Goal: Submit feedback/report problem

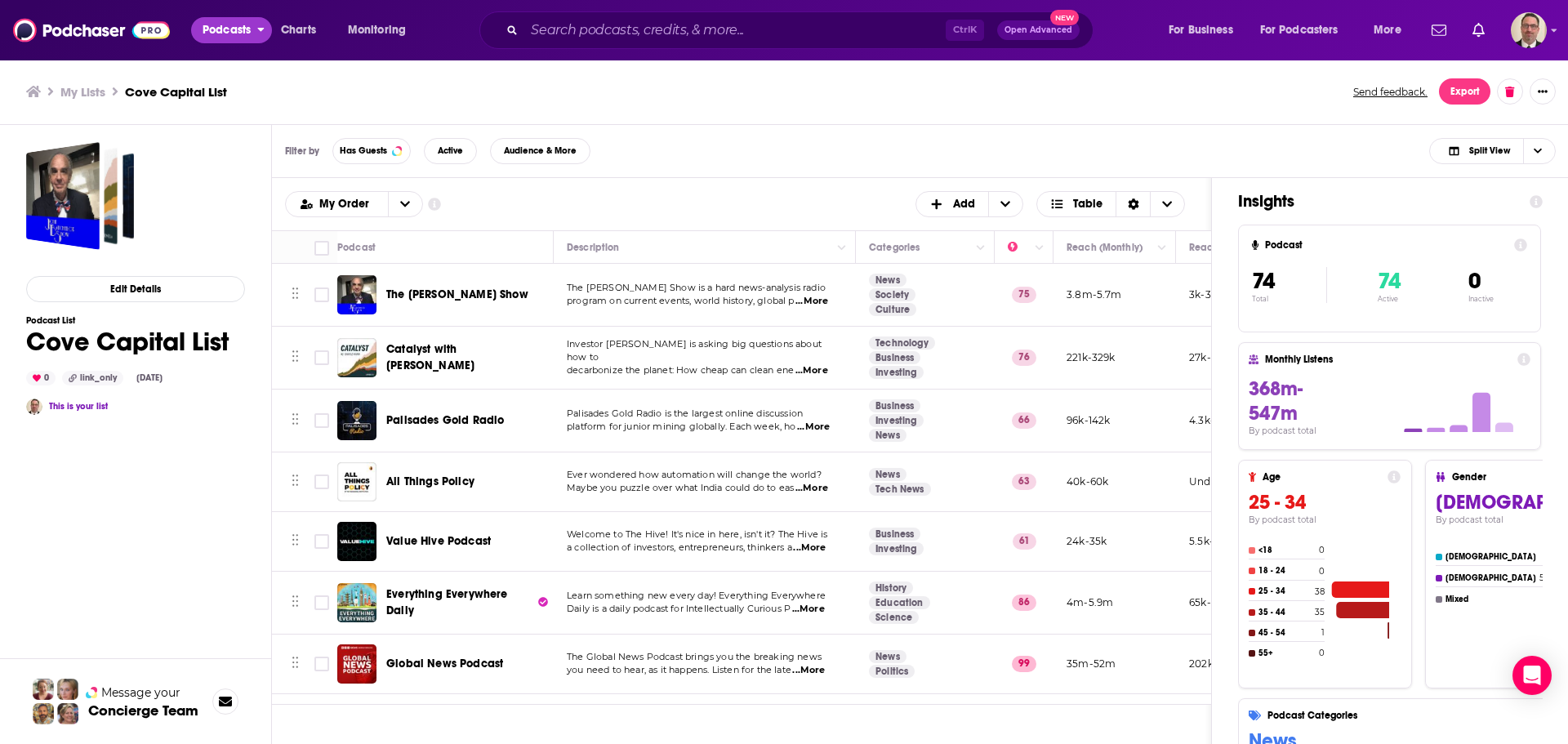
scroll to position [3512, 616]
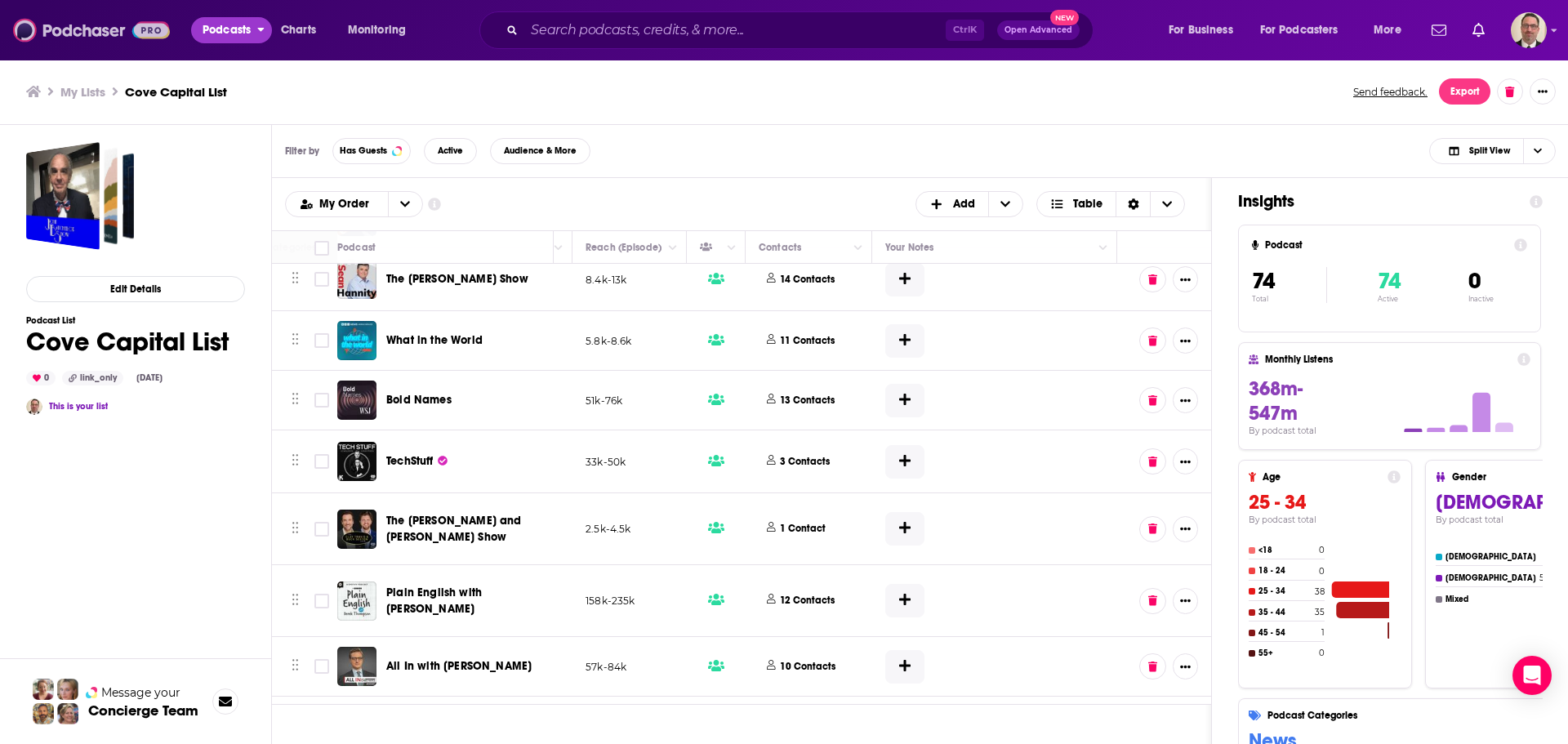
drag, startPoint x: 217, startPoint y: 25, endPoint x: 107, endPoint y: 32, distance: 110.2
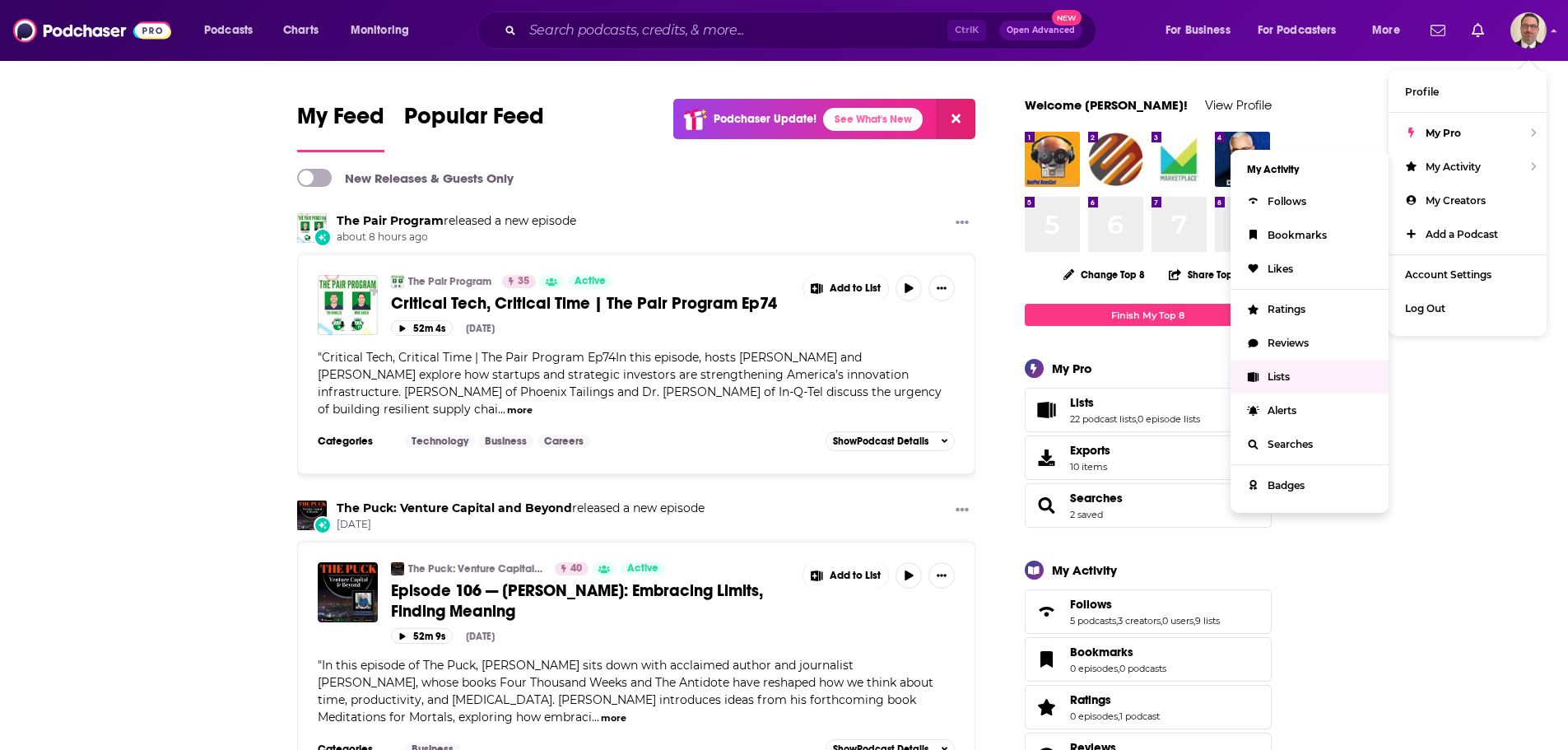
click at [1285, 375] on span "Lists" at bounding box center [1279, 376] width 22 height 12
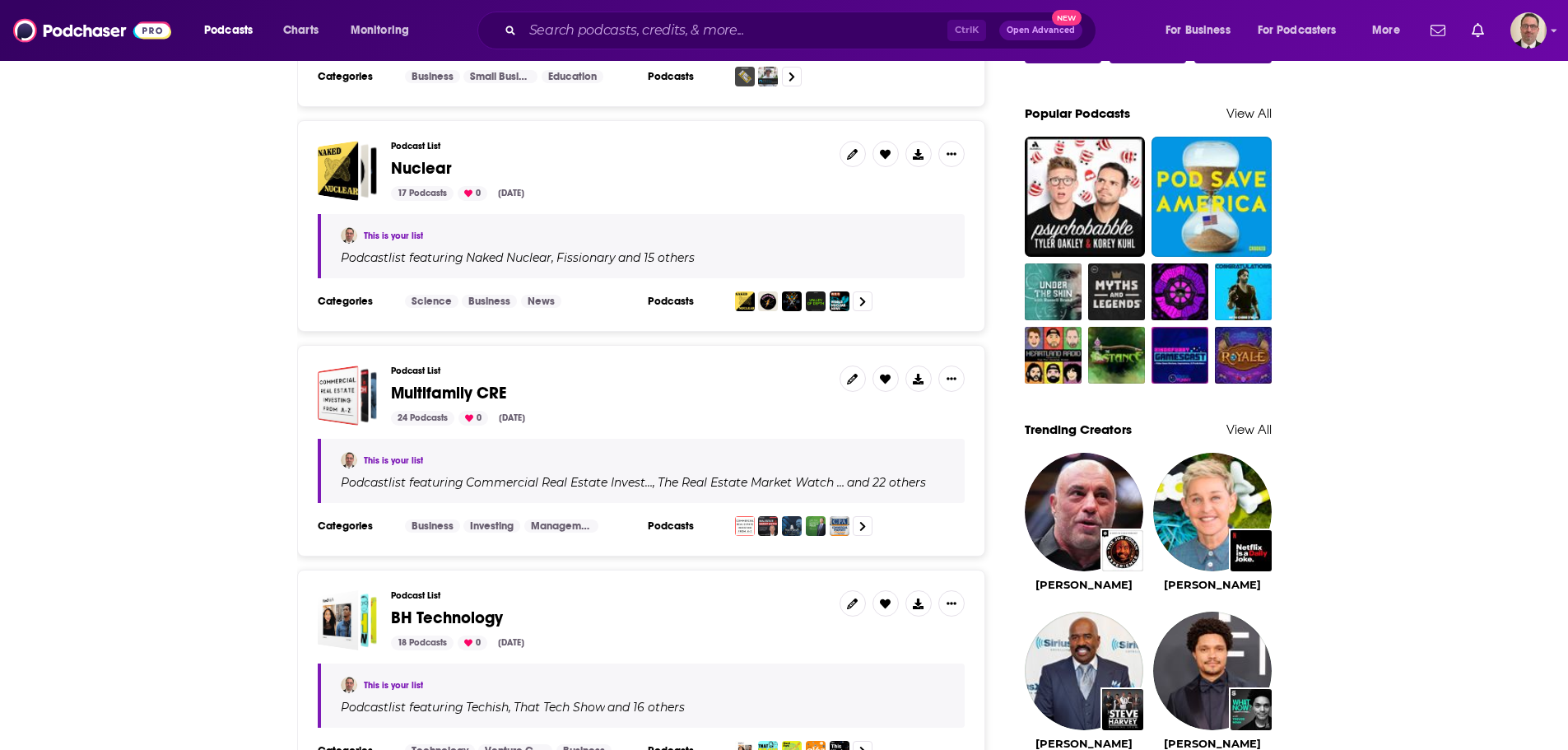
scroll to position [1317, 0]
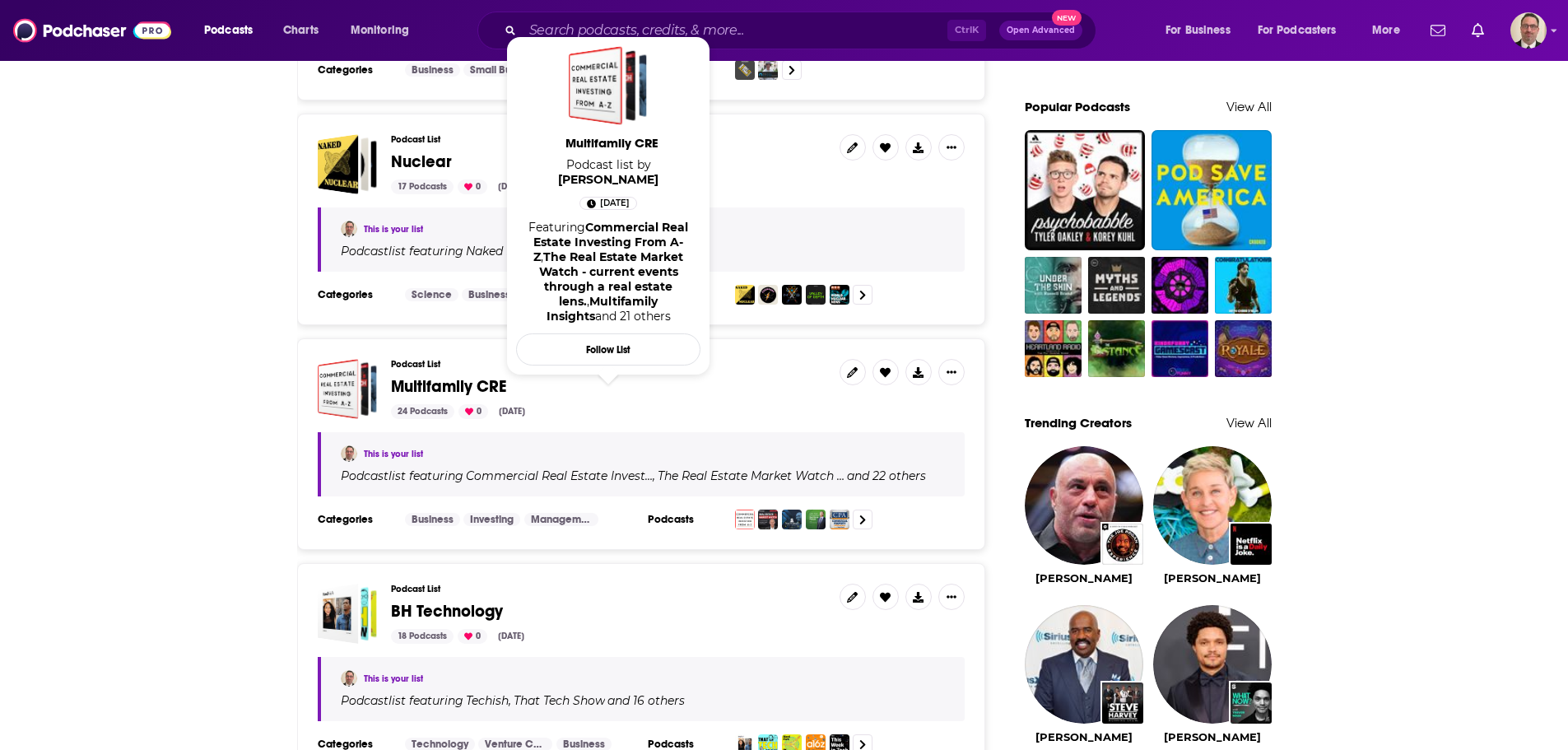
click at [427, 380] on span "Multifamily CRE" at bounding box center [448, 386] width 115 height 21
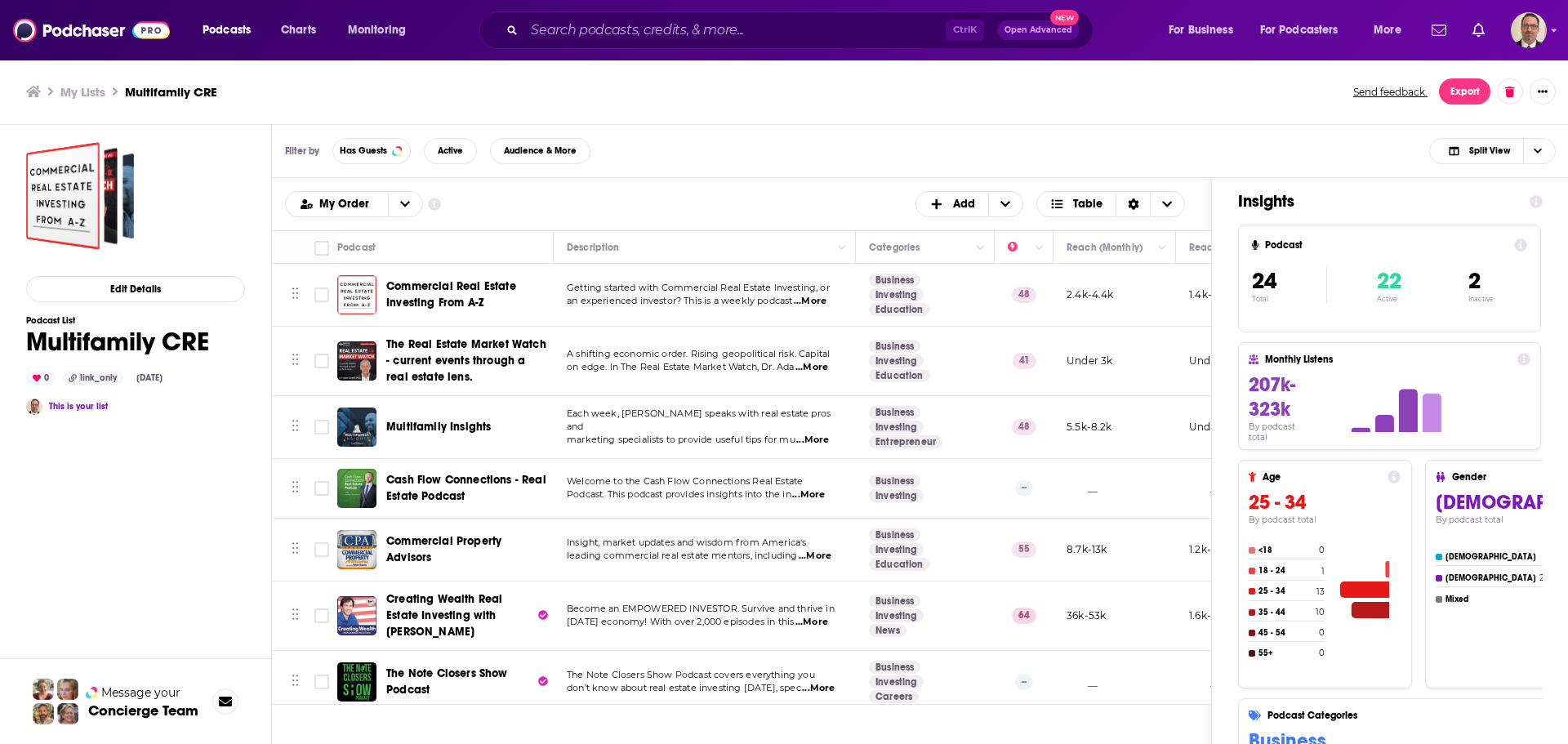
scroll to position [82, 0]
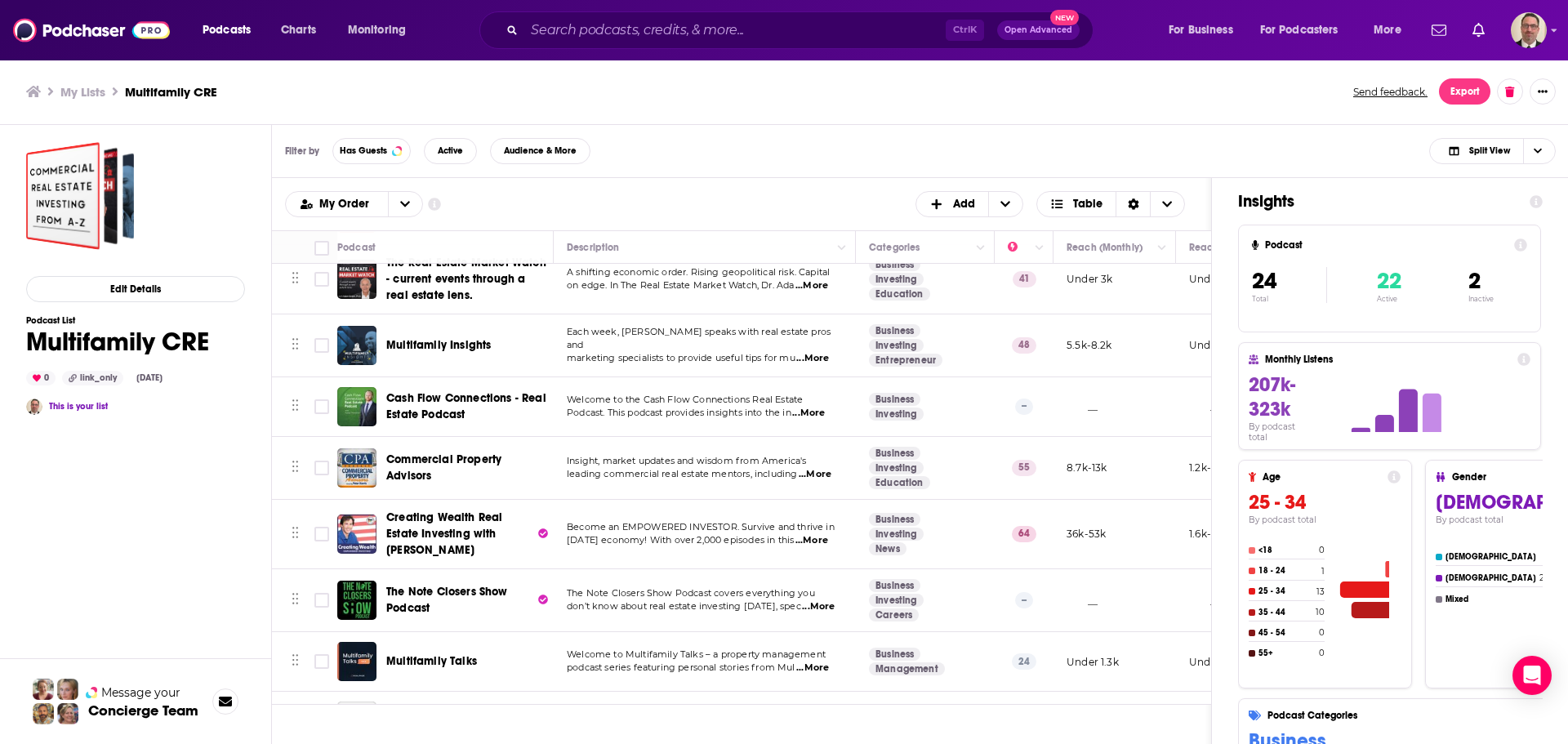
click at [661, 215] on div "My Order Customize Your List Order Select the “My Order” sort and remove all fi…" at bounding box center [741, 204] width 913 height 26
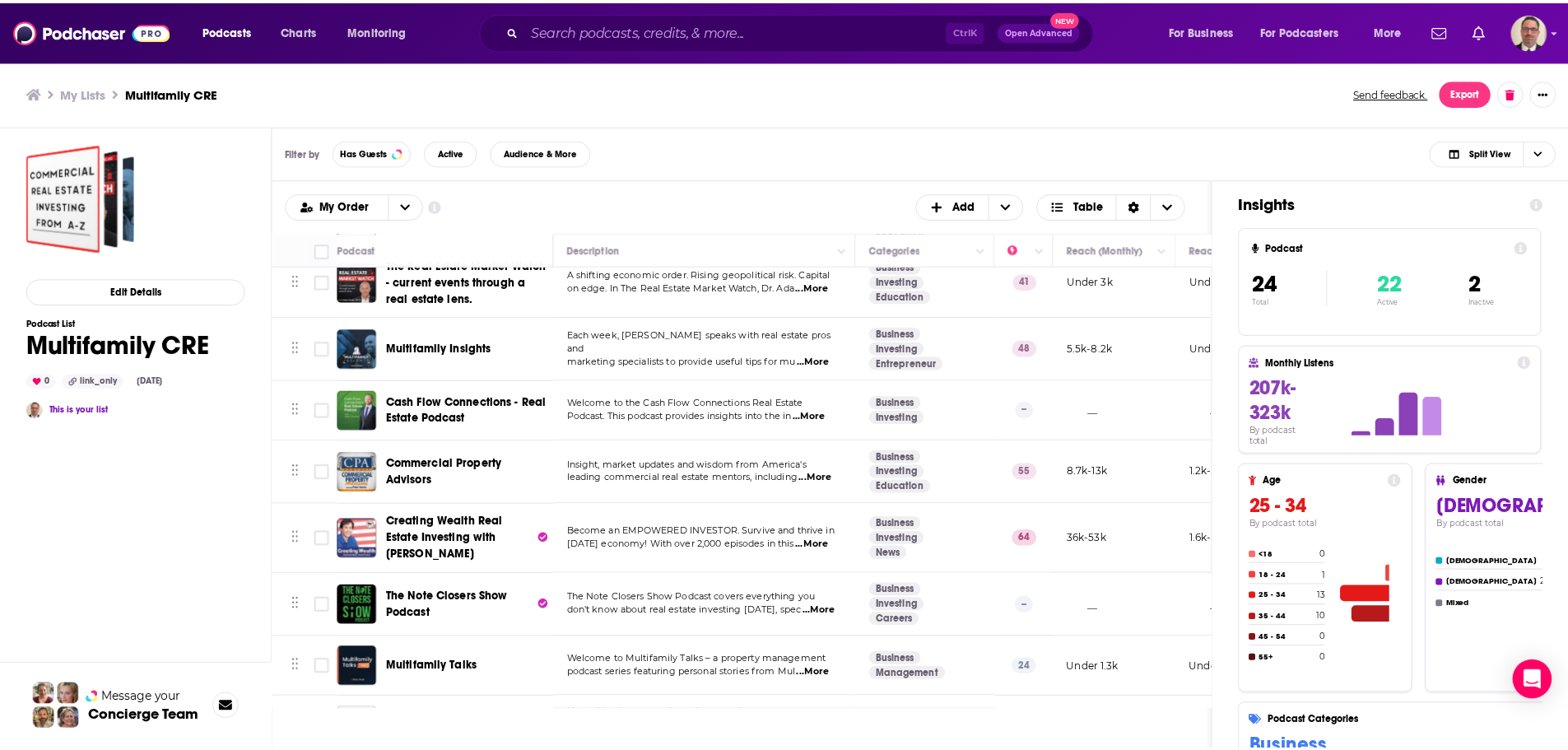
scroll to position [986, 0]
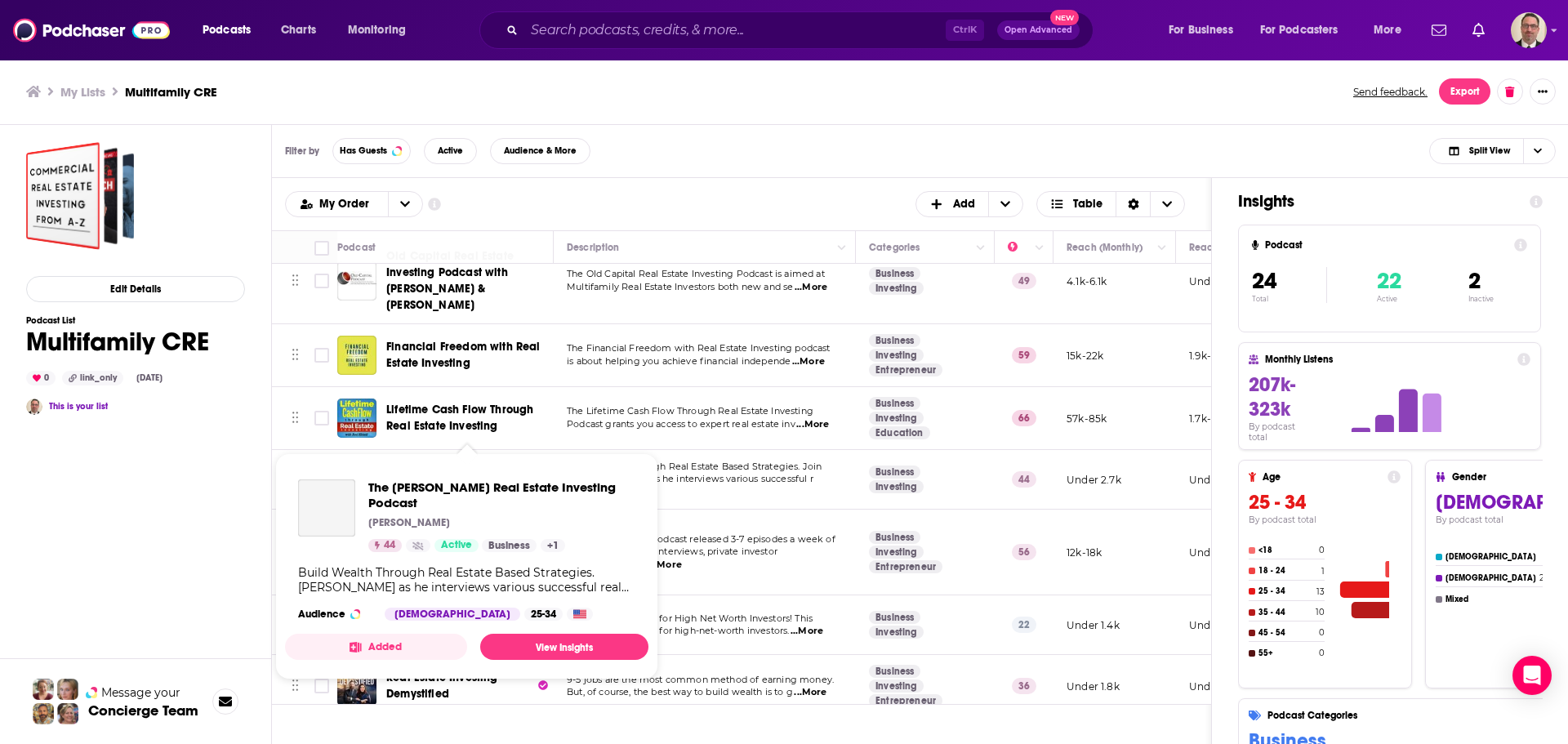
click at [458, 458] on span "The Andrew Hines Real Estate Investing Podcast Andrew M. Hines 44 Active Busine…" at bounding box center [467, 567] width 363 height 226
click at [460, 480] on span "The Andrew Hines Real Estate Investing Podcast" at bounding box center [502, 495] width 267 height 31
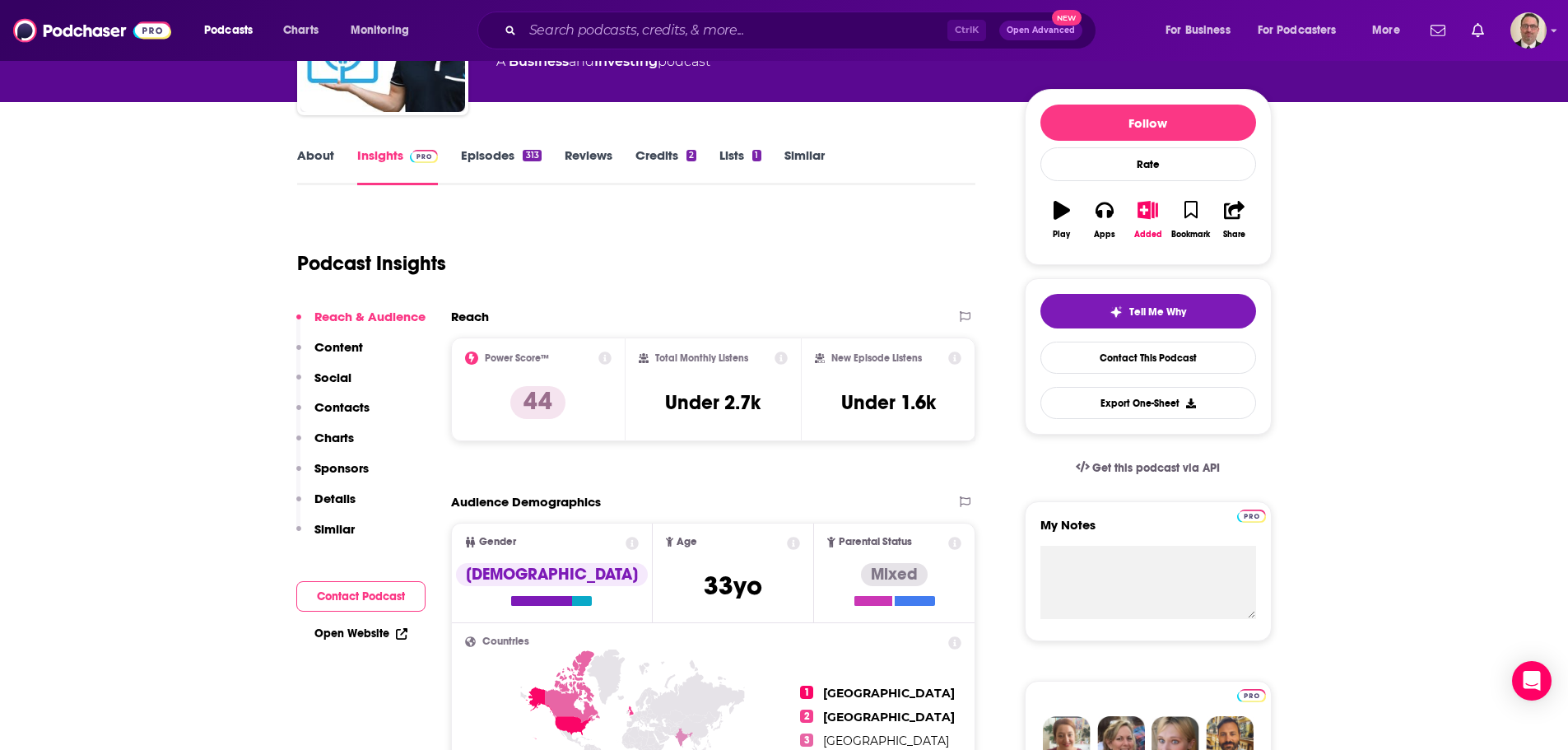
scroll to position [247, 0]
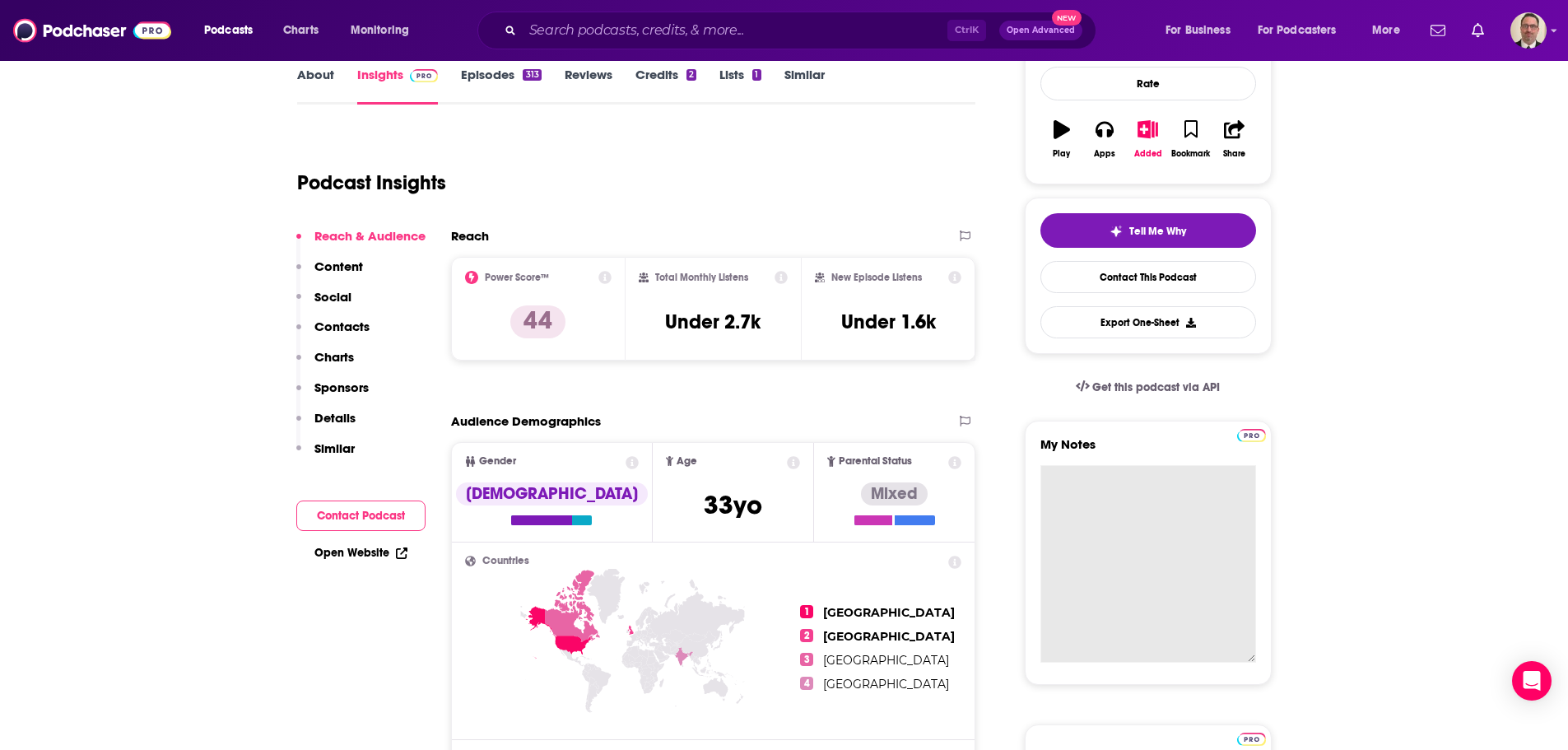
click at [1145, 504] on textarea "My Notes" at bounding box center [1148, 564] width 216 height 198
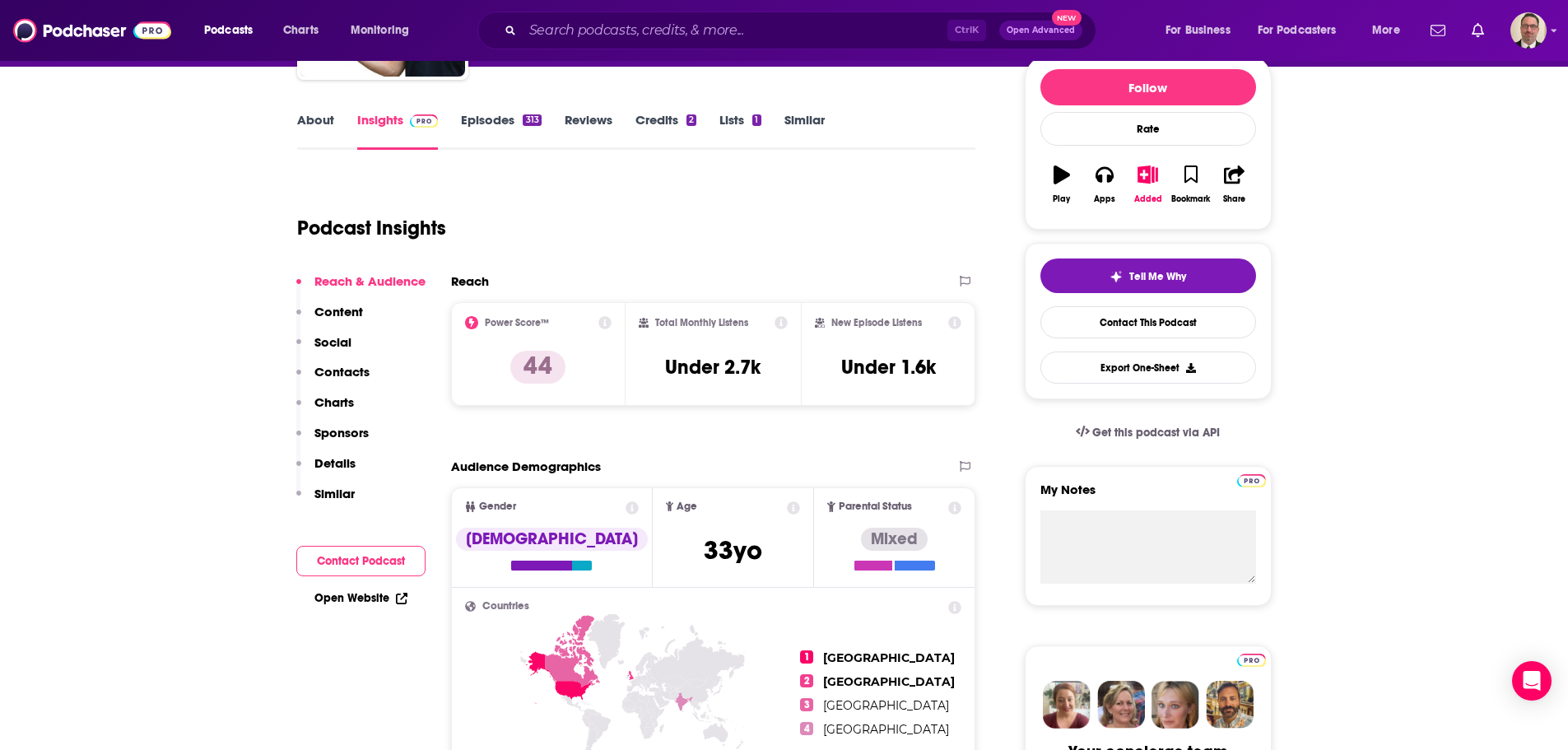
scroll to position [165, 0]
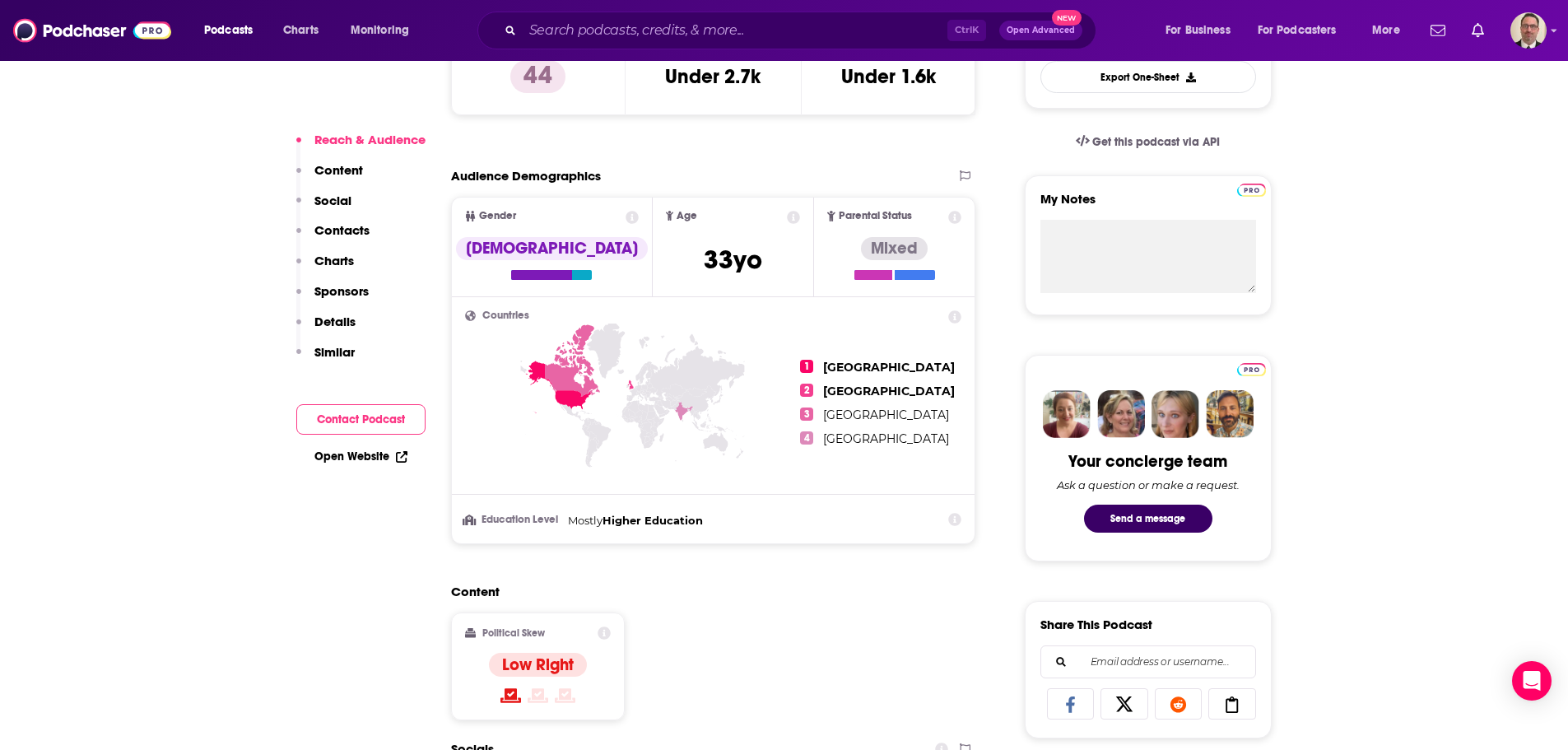
scroll to position [494, 0]
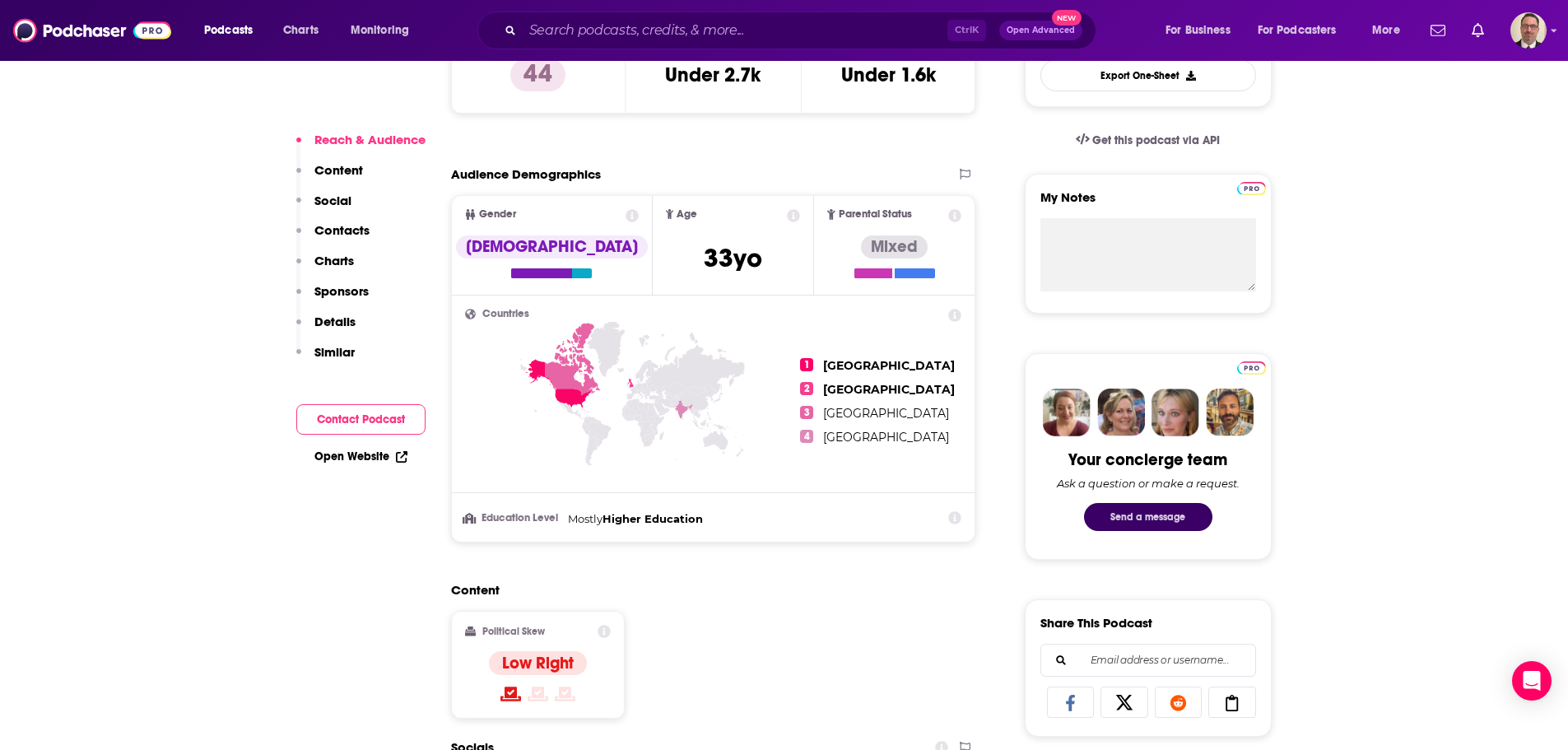
click at [1132, 512] on button "Send a message" at bounding box center [1148, 518] width 128 height 28
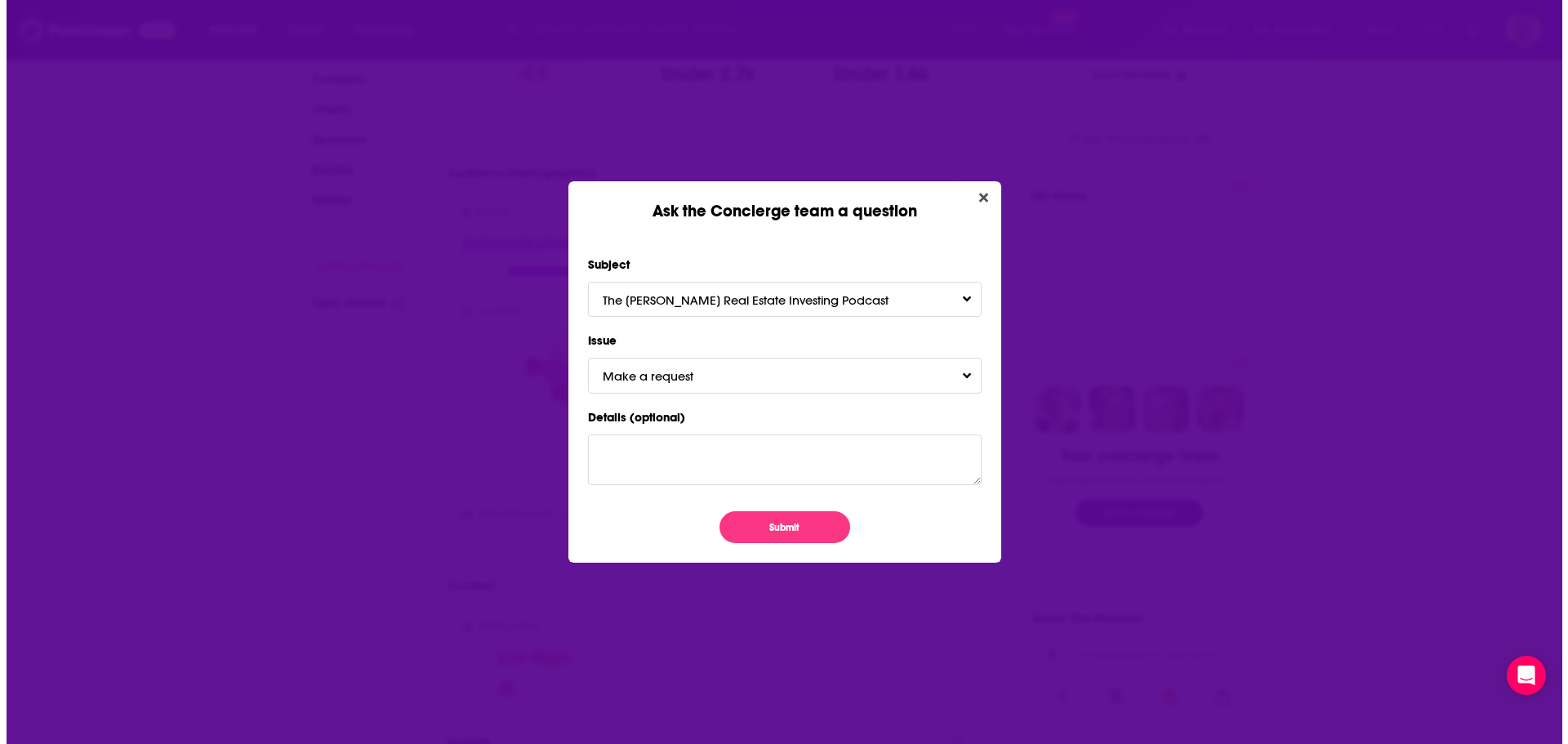
scroll to position [0, 0]
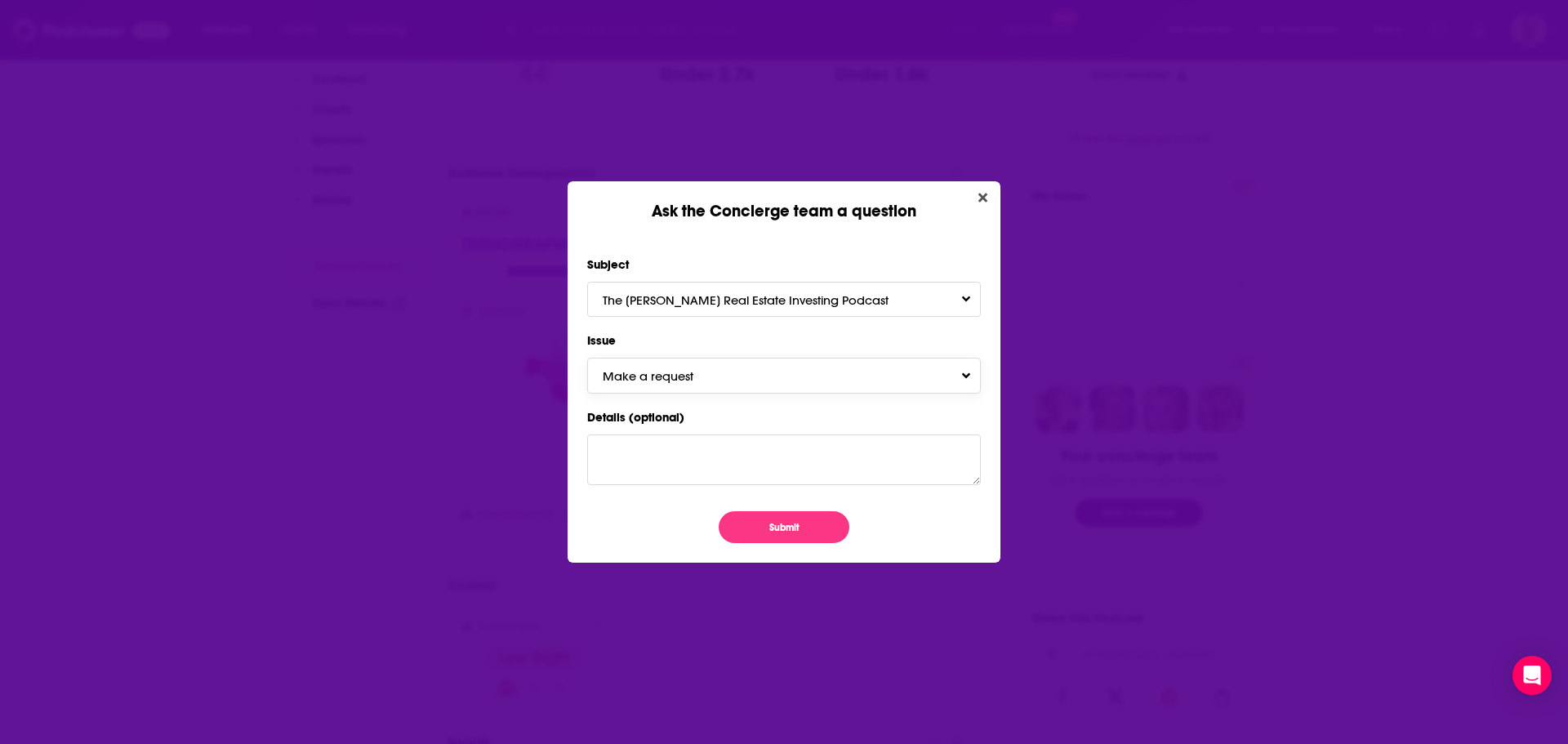
click at [710, 391] on button "Make a request" at bounding box center [784, 375] width 394 height 35
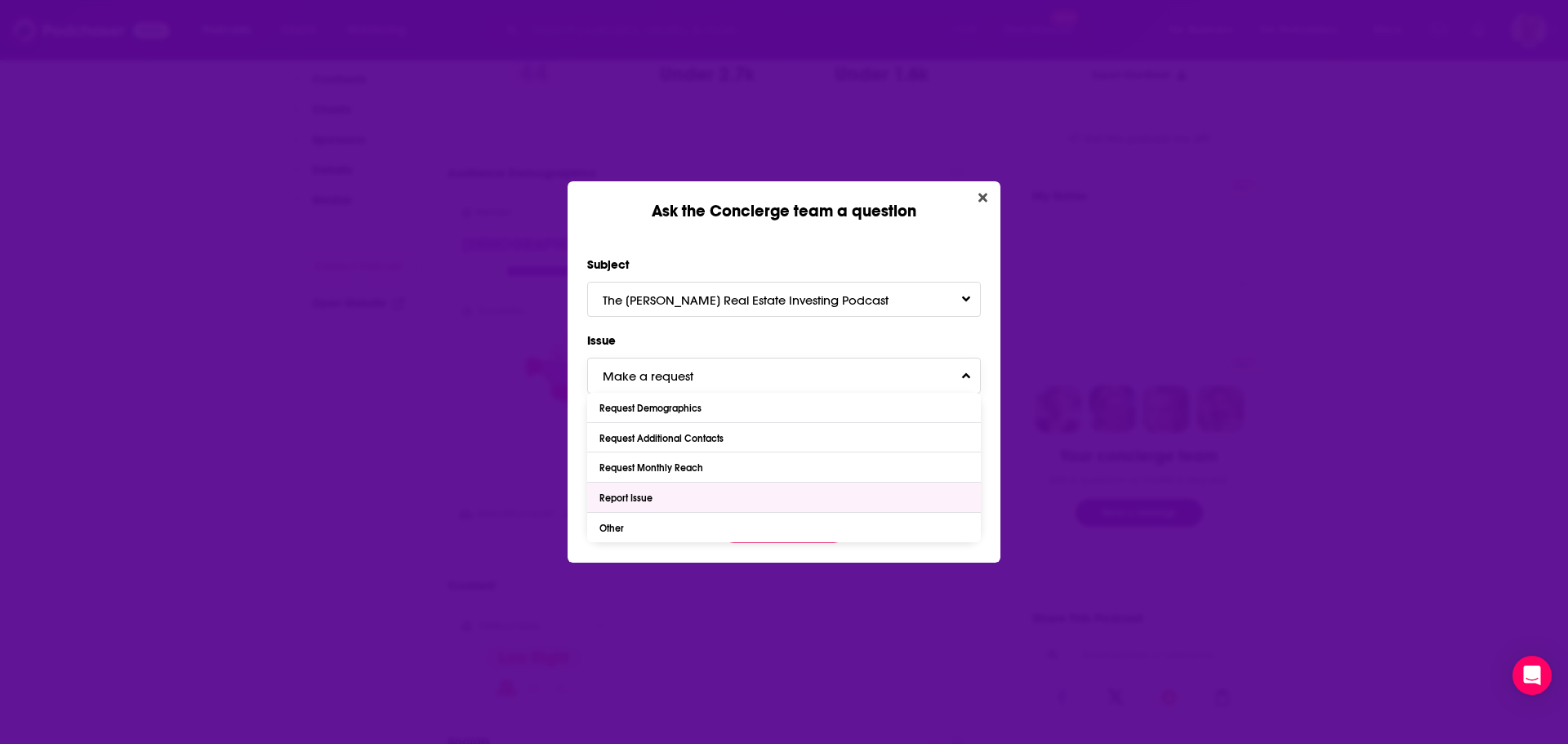
click at [667, 499] on div "Report Issue" at bounding box center [784, 498] width 394 height 30
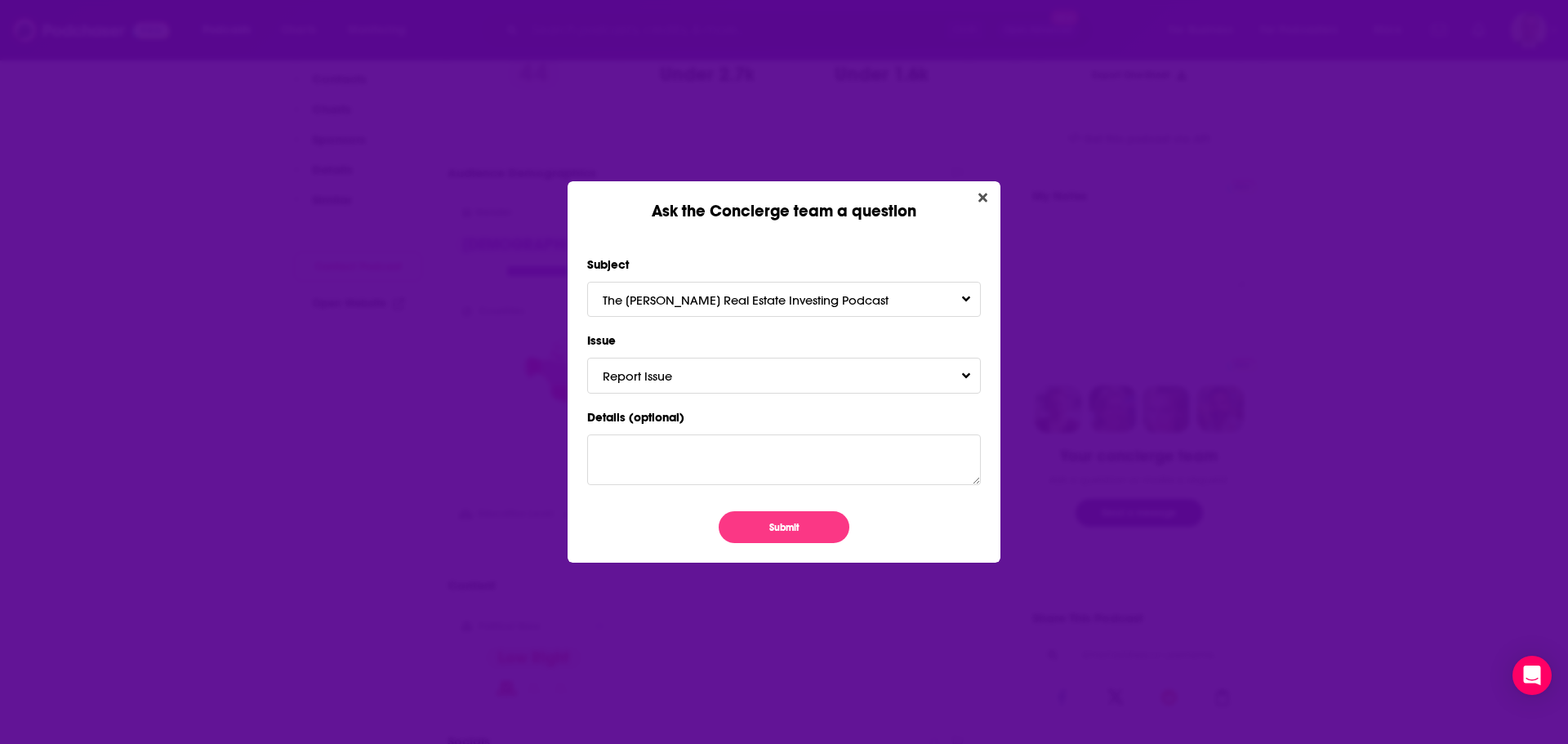
click at [713, 431] on div "Details (optional)" at bounding box center [784, 446] width 394 height 80
click at [713, 447] on textarea "Details (optional)" at bounding box center [784, 460] width 394 height 51
paste textarea "Hi Brian, As of now i now longer have guests on my podcast."
type textarea "Note from host: As of now i now longer have guests on my podcast."
click at [774, 533] on button "Submit" at bounding box center [783, 527] width 130 height 32
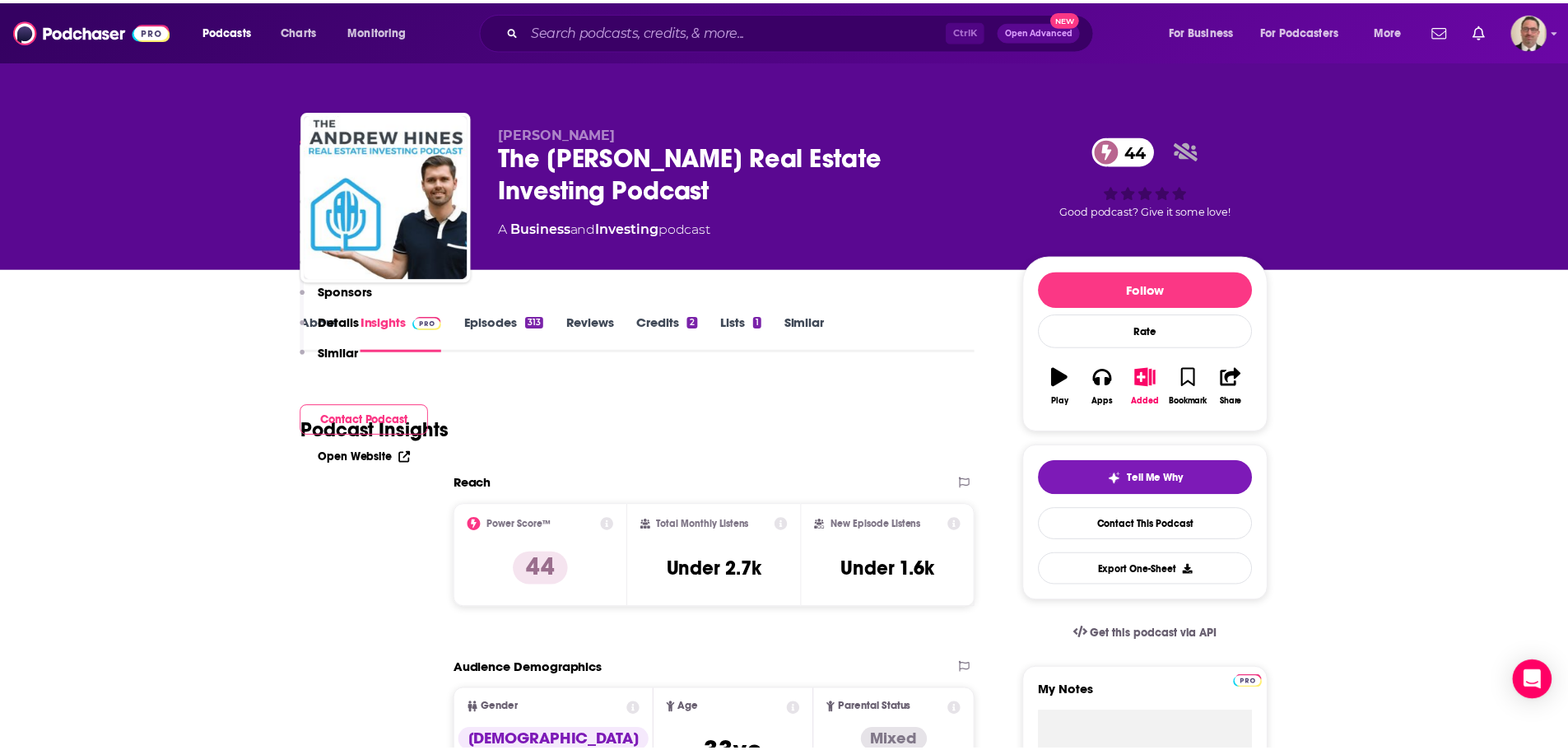
scroll to position [494, 0]
